Goal: Task Accomplishment & Management: Use online tool/utility

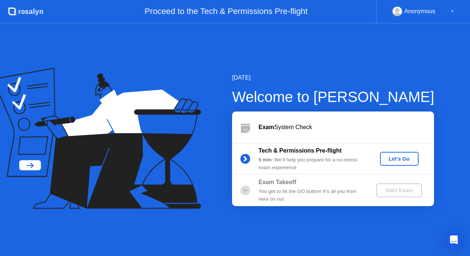
click at [401, 156] on div "Let's Go" at bounding box center [399, 159] width 33 height 6
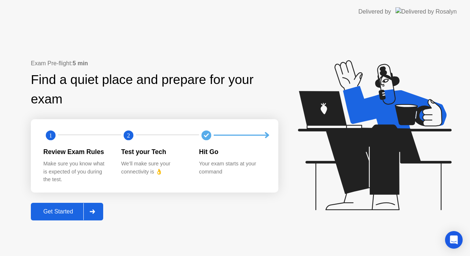
click at [290, 226] on div "Exam Pre-flight: 5 min Find a quiet place and prepare for your exam 1 2 Review …" at bounding box center [235, 139] width 470 height 233
click at [58, 212] on div "Get Started" at bounding box center [58, 212] width 50 height 7
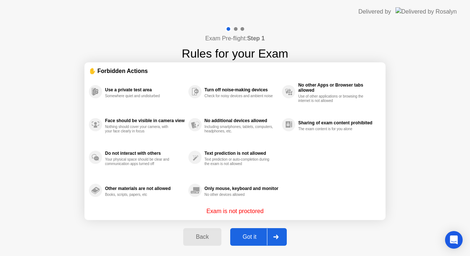
click at [258, 237] on div "Got it" at bounding box center [249, 237] width 35 height 7
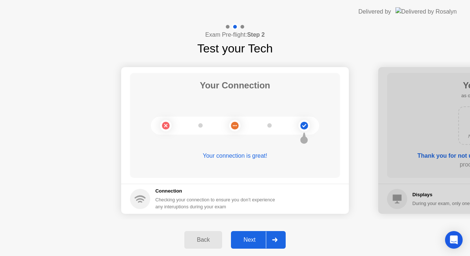
click at [259, 235] on button "Next" at bounding box center [258, 240] width 55 height 18
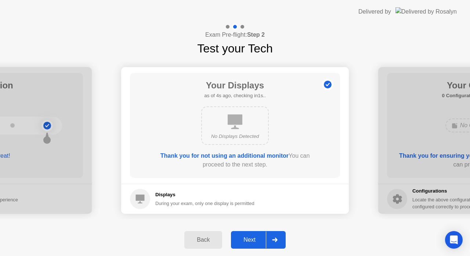
click at [253, 237] on div "Next" at bounding box center [249, 240] width 33 height 7
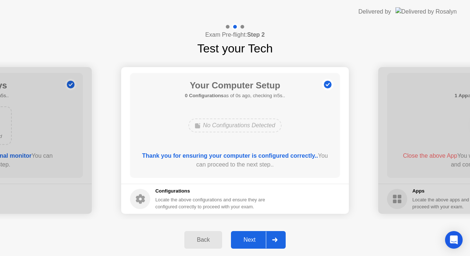
click at [252, 240] on div "Next" at bounding box center [249, 240] width 33 height 7
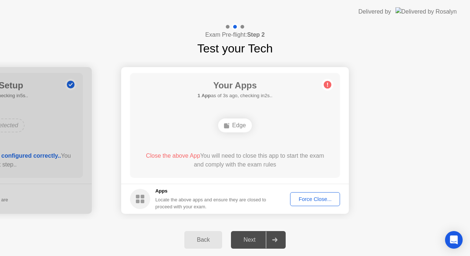
click at [319, 202] on div "Force Close..." at bounding box center [315, 199] width 45 height 6
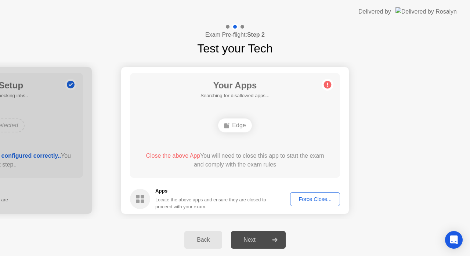
click at [325, 198] on div "Force Close..." at bounding box center [315, 199] width 45 height 6
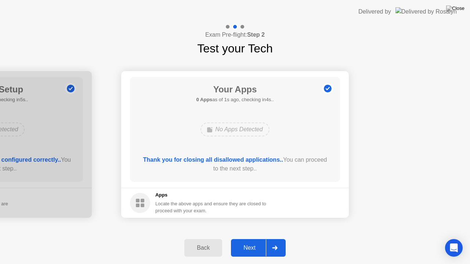
click at [254, 248] on div "Next" at bounding box center [249, 248] width 33 height 7
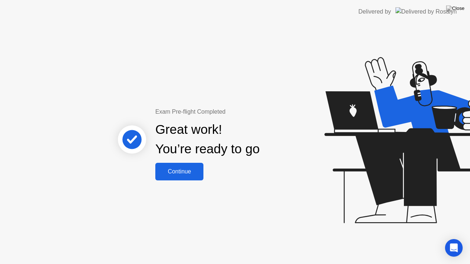
click at [191, 173] on div "Continue" at bounding box center [180, 172] width 44 height 7
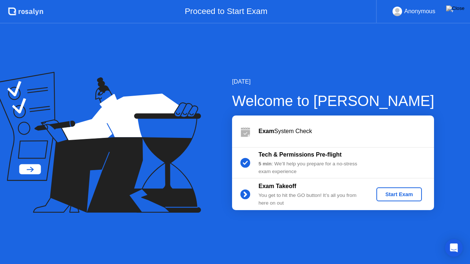
click at [207, 166] on div at bounding box center [104, 144] width 209 height 144
click at [198, 158] on icon at bounding box center [97, 142] width 209 height 141
click at [447, 11] on div "Anonymous ▼" at bounding box center [424, 12] width 62 height 10
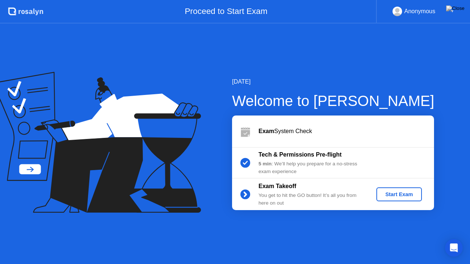
click at [405, 73] on div "[DATE] Welcome to [PERSON_NAME] Exam System Check Tech & Permissions Pre-flight…" at bounding box center [235, 143] width 470 height 241
click at [448, 11] on div "Anonymous ▼" at bounding box center [424, 12] width 62 height 10
click at [428, 11] on div "Anonymous" at bounding box center [419, 12] width 31 height 10
click at [452, 11] on div "▼" at bounding box center [453, 12] width 4 height 10
click at [413, 11] on div "Anonymous" at bounding box center [419, 12] width 31 height 10
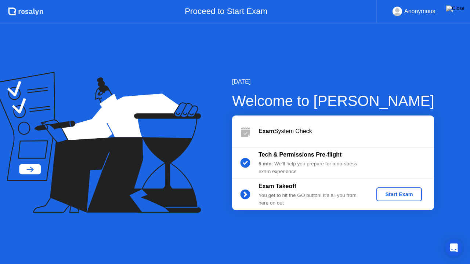
click at [413, 11] on div "Anonymous" at bounding box center [419, 12] width 31 height 10
click at [358, 58] on div "[DATE] Welcome to [PERSON_NAME] Exam System Check Tech & Permissions Pre-flight…" at bounding box center [235, 143] width 470 height 241
click at [460, 10] on img at bounding box center [455, 9] width 18 height 6
